Goal: Information Seeking & Learning: Learn about a topic

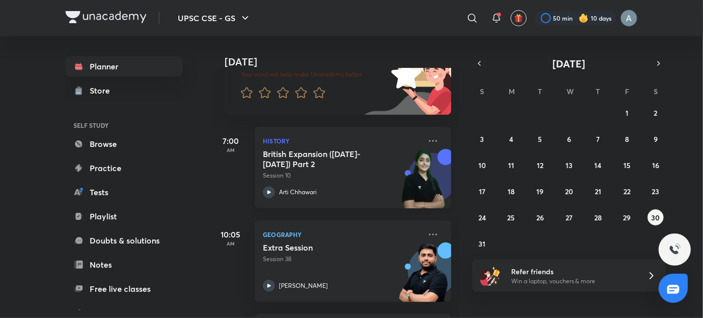
scroll to position [93, 0]
click at [378, 150] on h5 "British Expansion ([DATE]- [DATE]) Part 2" at bounding box center [325, 159] width 125 height 20
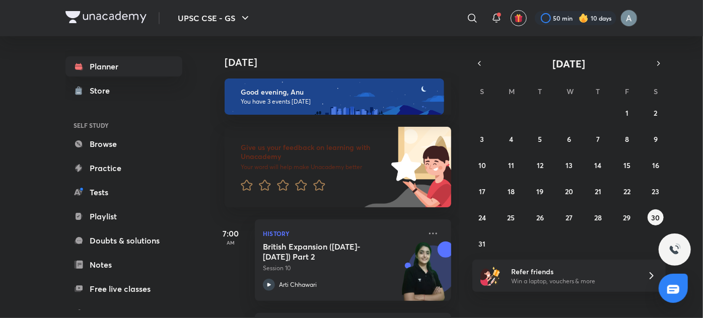
click at [478, 68] on button "button" at bounding box center [479, 63] width 14 height 14
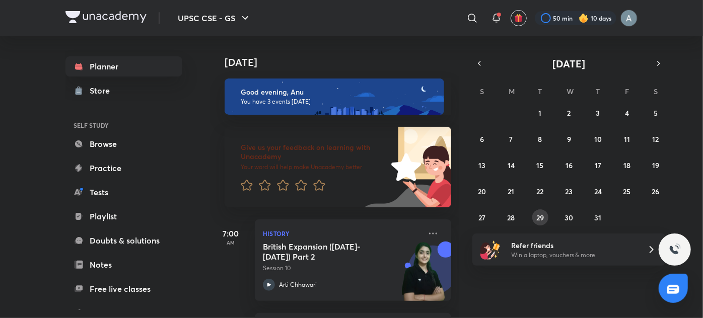
click at [540, 215] on abbr "29" at bounding box center [540, 218] width 8 height 10
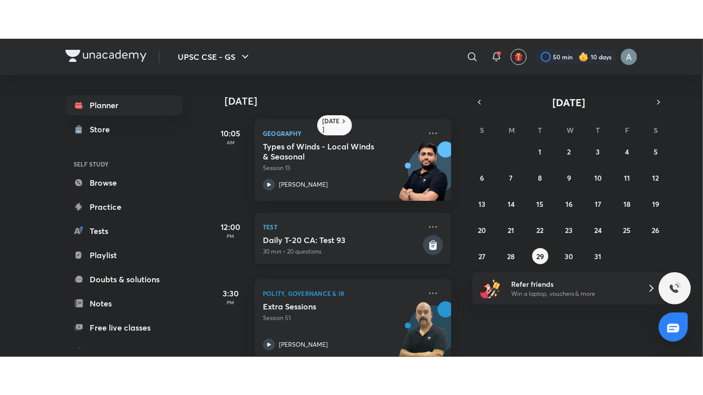
scroll to position [19, 0]
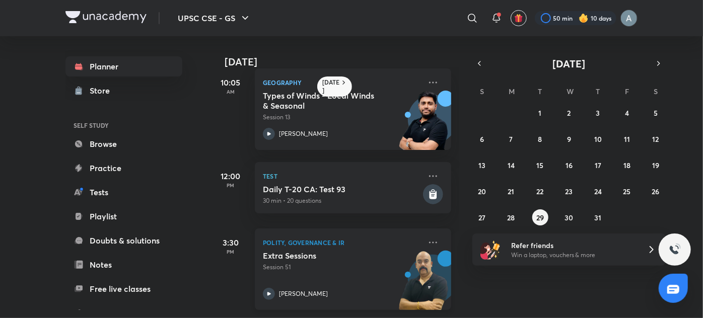
click at [354, 263] on p "Session 51" at bounding box center [342, 267] width 158 height 9
